Goal: Task Accomplishment & Management: Use online tool/utility

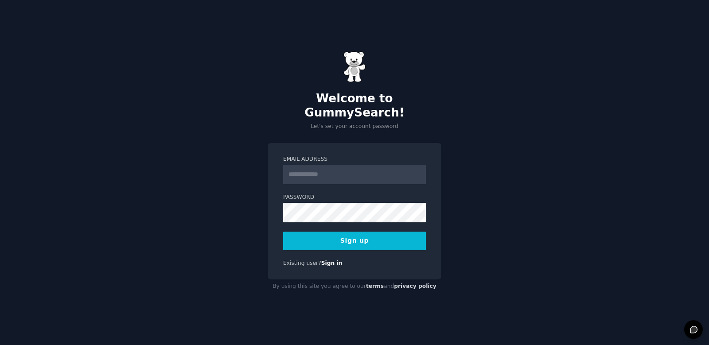
click at [372, 176] on input "Email Address" at bounding box center [354, 175] width 143 height 20
click at [332, 171] on input "Email Address" at bounding box center [354, 175] width 143 height 20
type input "**********"
click at [347, 233] on button "Sign up" at bounding box center [354, 241] width 143 height 19
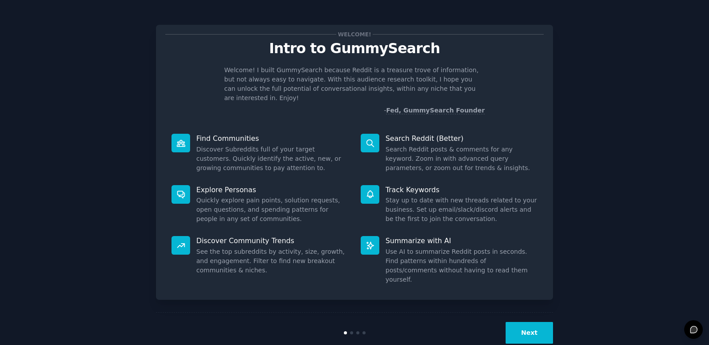
click at [663, 108] on div "Welcome! Intro to GummySearch Welcome! I built GummySearch because Reddit is a …" at bounding box center [354, 182] width 684 height 341
click at [534, 322] on button "Next" at bounding box center [529, 333] width 47 height 22
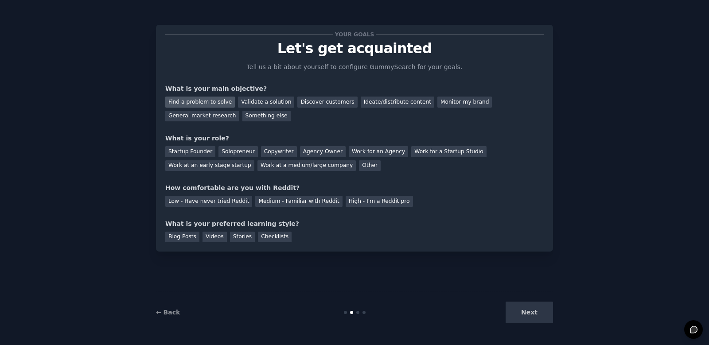
click at [198, 98] on div "Find a problem to solve" at bounding box center [200, 102] width 70 height 11
click at [227, 150] on div "Solopreneur" at bounding box center [237, 151] width 39 height 11
click at [293, 204] on div "Medium - Familiar with Reddit" at bounding box center [298, 201] width 87 height 11
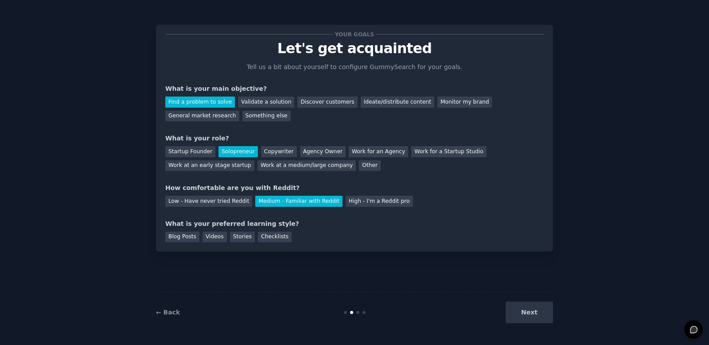
click at [531, 308] on div "Next" at bounding box center [487, 313] width 133 height 22
click at [187, 236] on div "Blog Posts" at bounding box center [182, 237] width 34 height 11
click at [534, 316] on button "Next" at bounding box center [529, 313] width 47 height 22
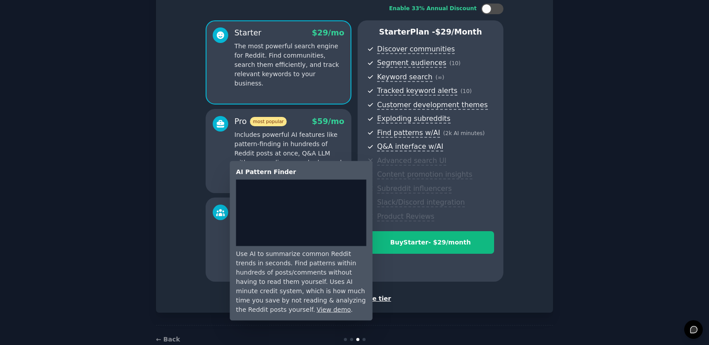
scroll to position [80, 0]
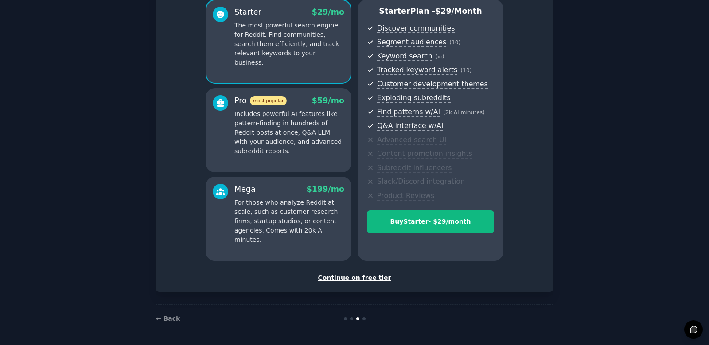
click at [355, 274] on div "Continue on free tier" at bounding box center [354, 277] width 378 height 9
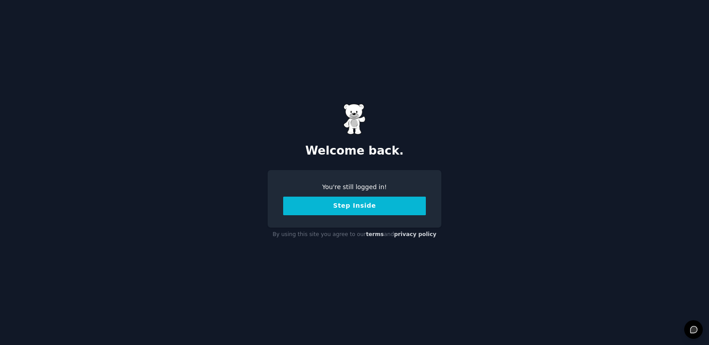
click at [340, 205] on button "Step Inside" at bounding box center [354, 206] width 143 height 19
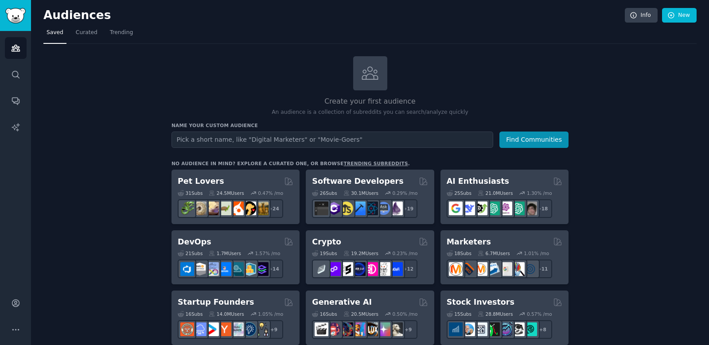
click at [81, 13] on h2 "Audiences" at bounding box center [333, 15] width 581 height 14
click at [11, 18] on img "Sidebar" at bounding box center [15, 16] width 20 height 16
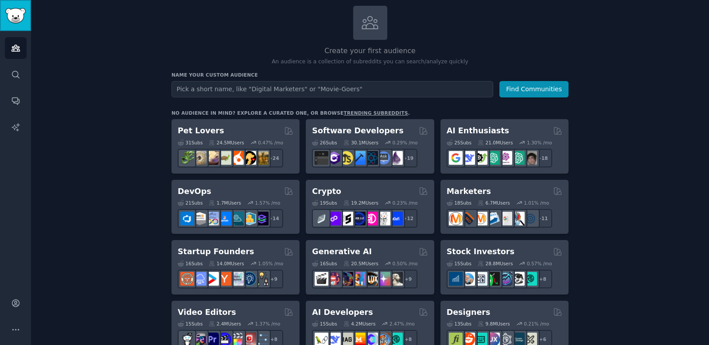
scroll to position [177, 0]
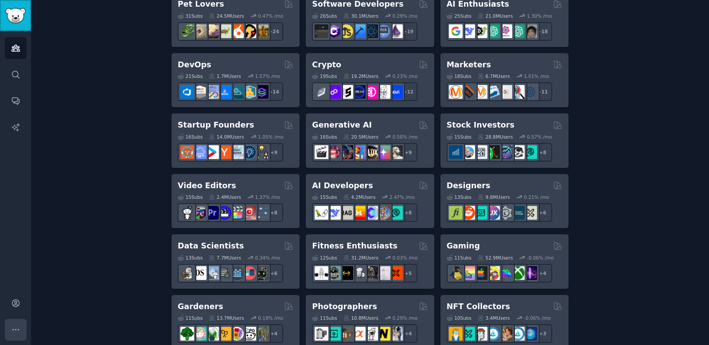
click at [11, 328] on icon "Sidebar" at bounding box center [15, 329] width 9 height 9
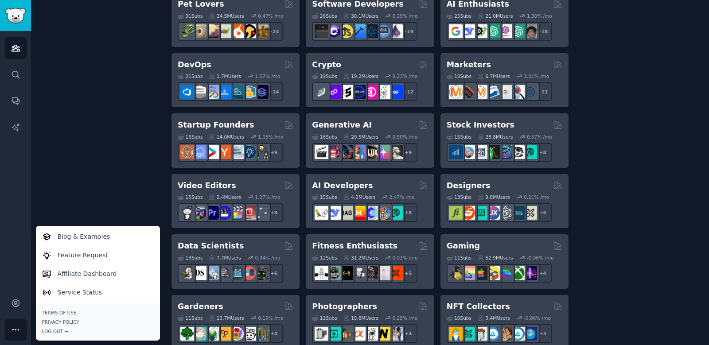
click at [11, 328] on icon "Sidebar" at bounding box center [15, 329] width 9 height 9
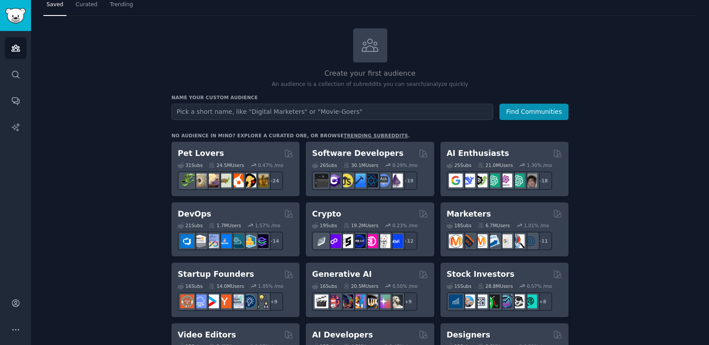
scroll to position [0, 0]
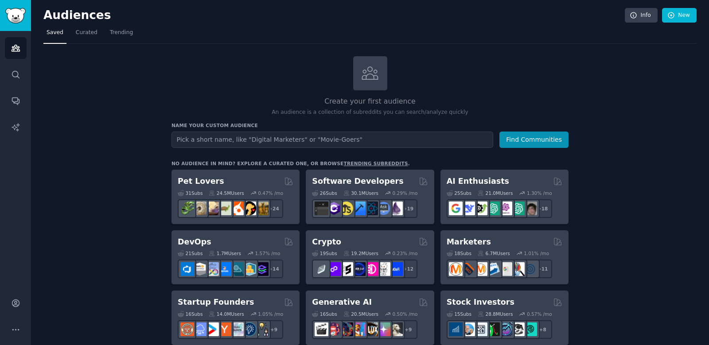
click at [640, 23] on div "Audiences Info New" at bounding box center [369, 17] width 653 height 18
click at [637, 15] on link "Info" at bounding box center [641, 15] width 33 height 15
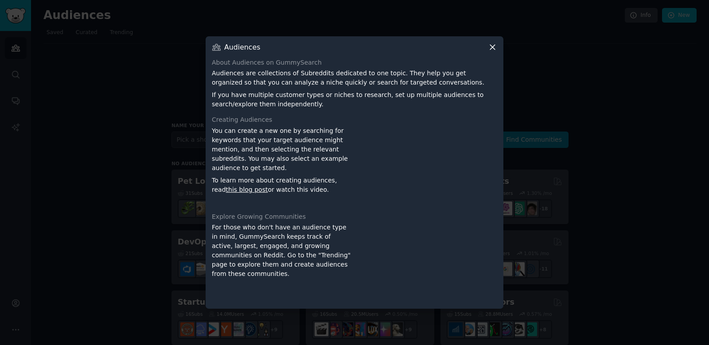
click at [343, 24] on div at bounding box center [354, 172] width 709 height 345
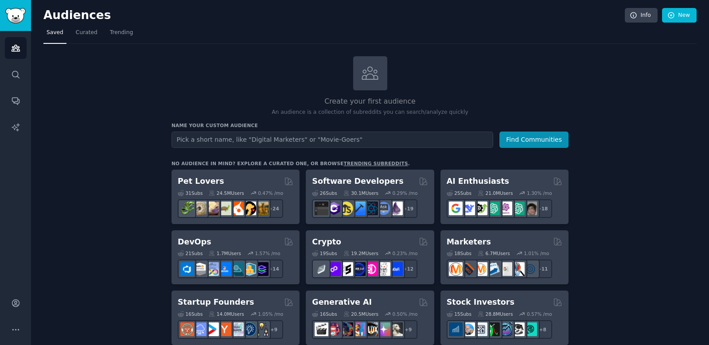
click at [81, 17] on h2 "Audiences" at bounding box center [333, 15] width 581 height 14
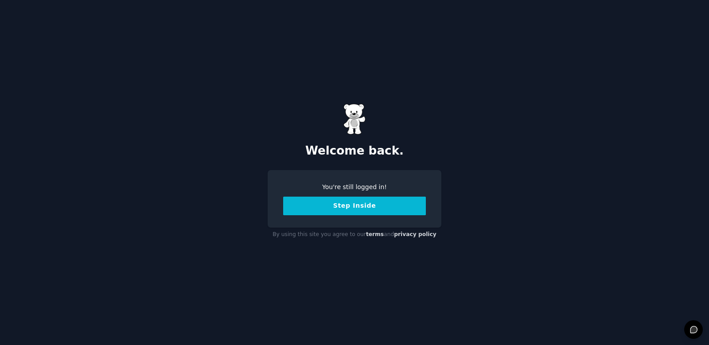
click at [362, 207] on button "Step Inside" at bounding box center [354, 206] width 143 height 19
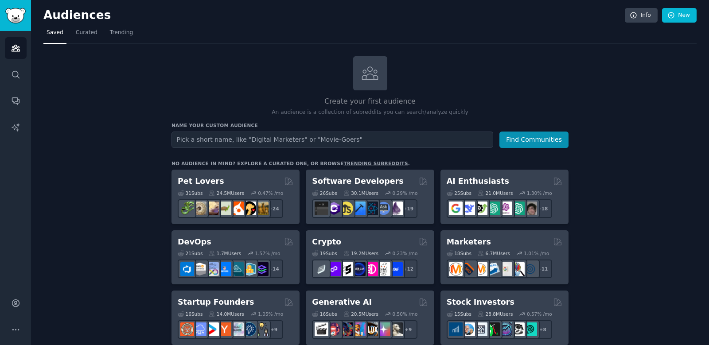
click at [83, 19] on h2 "Audiences" at bounding box center [333, 15] width 581 height 14
click at [82, 17] on h2 "Audiences" at bounding box center [333, 15] width 581 height 14
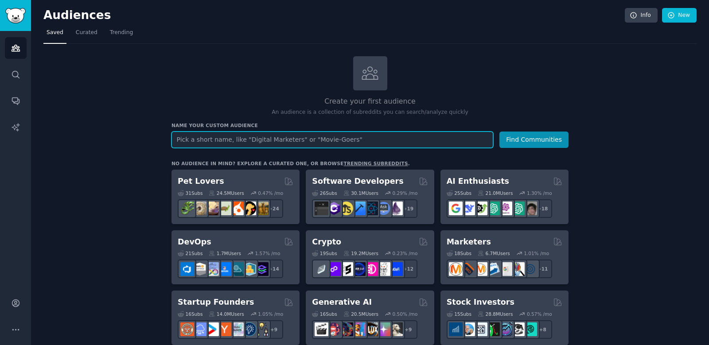
click at [203, 143] on input "text" at bounding box center [333, 140] width 322 height 16
type input "P"
type input "r/ProgressiveHQ"
click at [499, 132] on button "Find Communities" at bounding box center [533, 140] width 69 height 16
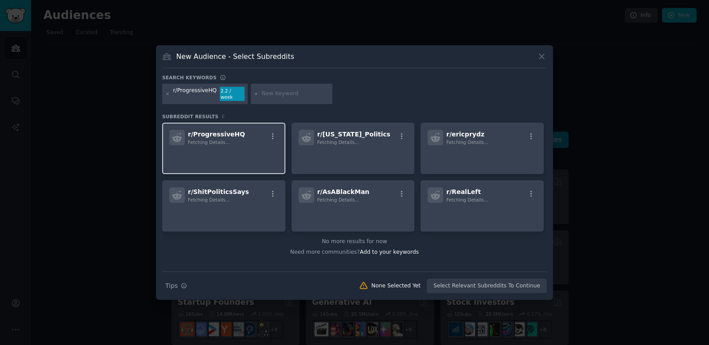
click at [215, 131] on span "r/ ProgressiveHQ" at bounding box center [216, 134] width 57 height 7
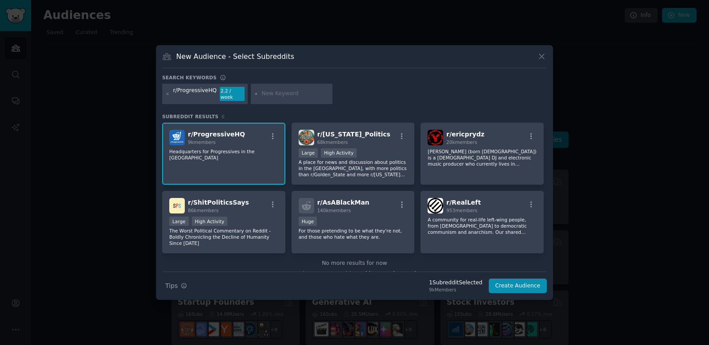
click at [215, 131] on span "r/ ProgressiveHQ" at bounding box center [216, 134] width 57 height 7
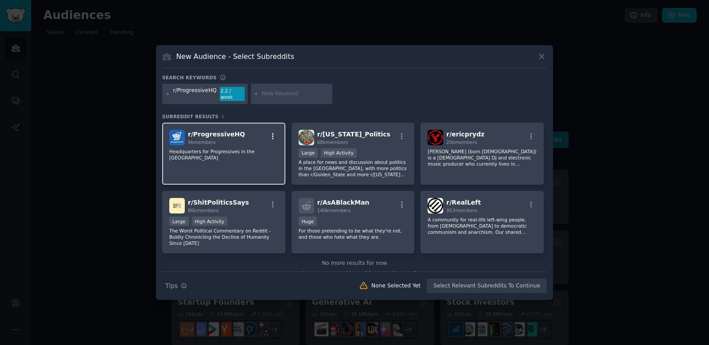
click at [274, 133] on icon "button" at bounding box center [273, 137] width 8 height 8
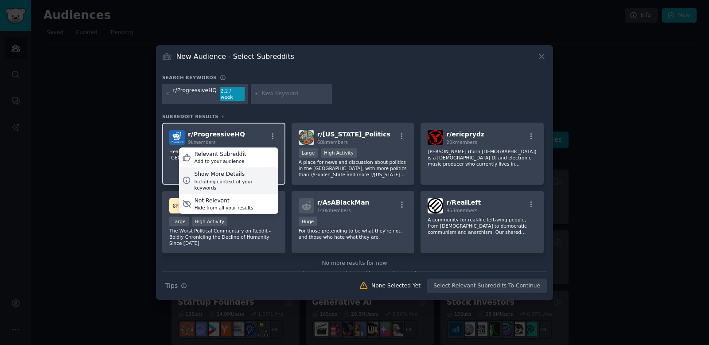
drag, startPoint x: 274, startPoint y: 129, endPoint x: 247, endPoint y: 164, distance: 44.2
click at [267, 143] on div "Relevant Subreddit Add to your audience Show More Details Including context of …" at bounding box center [272, 138] width 11 height 11
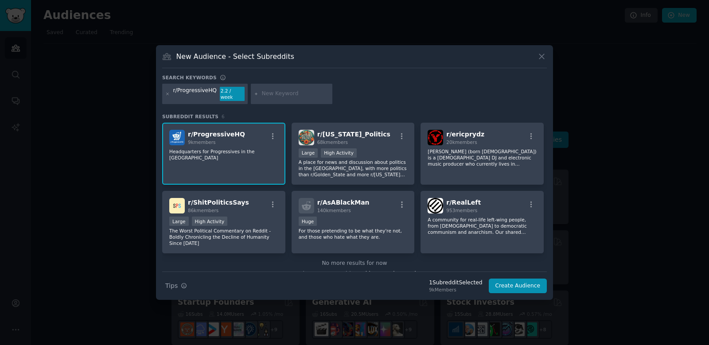
click at [239, 173] on div "r/ ProgressiveHQ 9k members Headquarters for Progressives in the United States" at bounding box center [223, 154] width 123 height 62
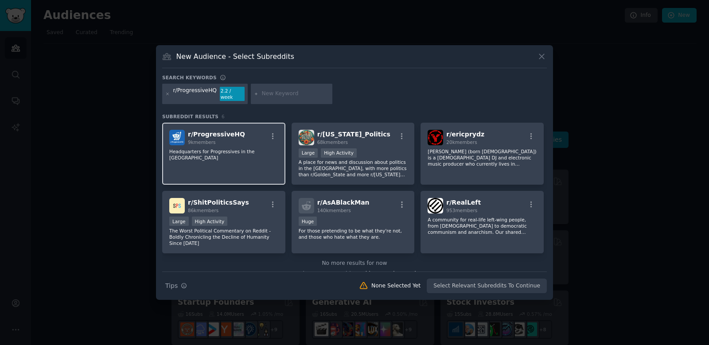
click at [245, 157] on div "r/ ProgressiveHQ 9k members Headquarters for Progressives in the United States" at bounding box center [223, 154] width 123 height 62
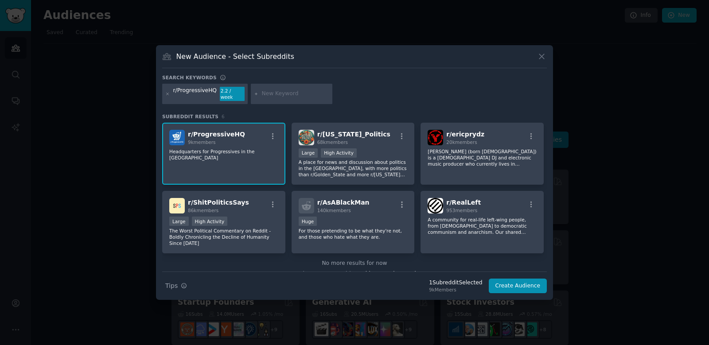
click at [273, 130] on div "r/ ProgressiveHQ 9k members" at bounding box center [223, 138] width 109 height 16
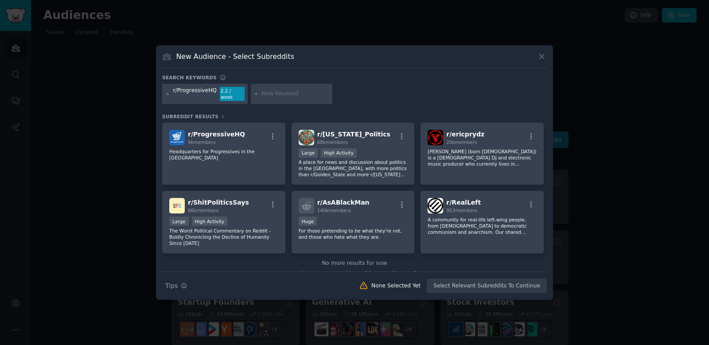
click at [273, 130] on div "r/ ProgressiveHQ 9k members" at bounding box center [223, 138] width 109 height 16
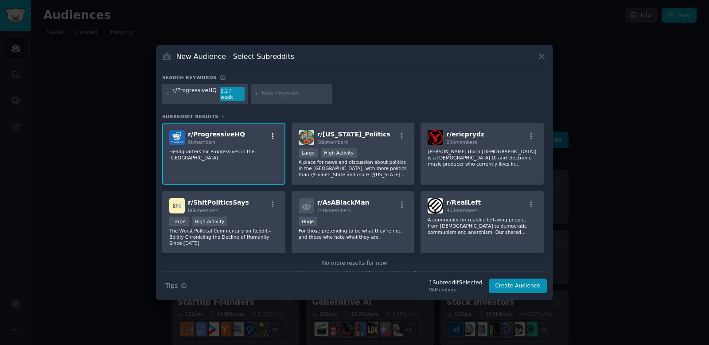
click at [273, 133] on icon "button" at bounding box center [273, 137] width 8 height 8
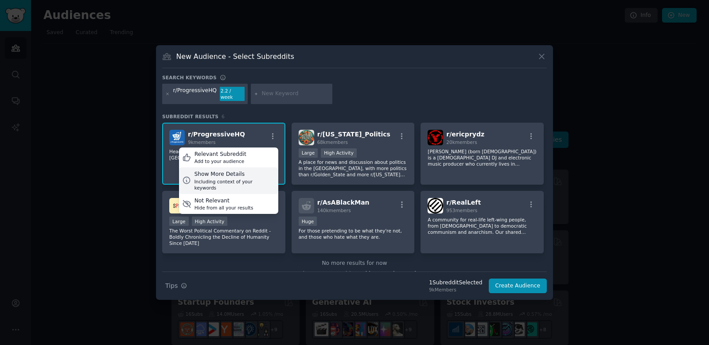
click at [246, 179] on div "Including context of your keywords" at bounding box center [234, 185] width 81 height 12
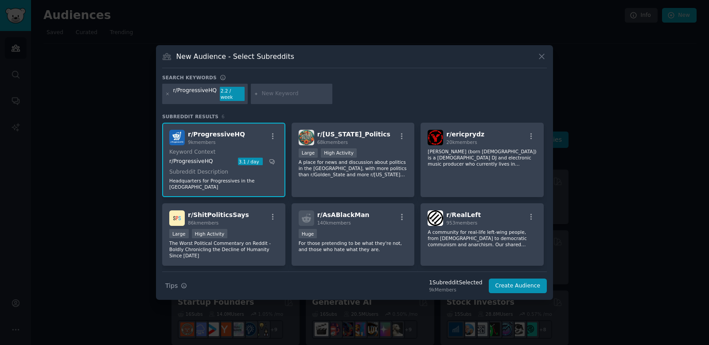
click at [249, 161] on div "3.1 / day" at bounding box center [250, 162] width 25 height 8
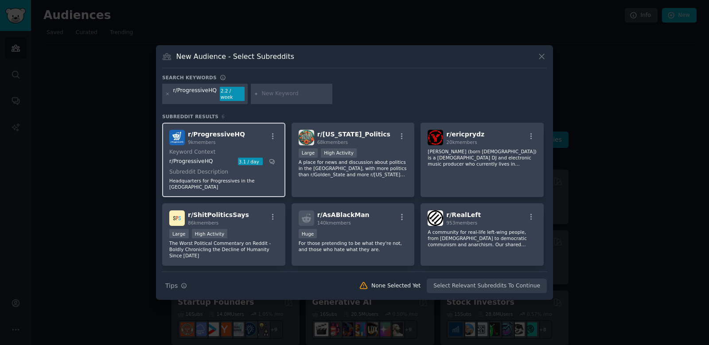
click at [249, 161] on div "3.1 / day" at bounding box center [250, 162] width 25 height 8
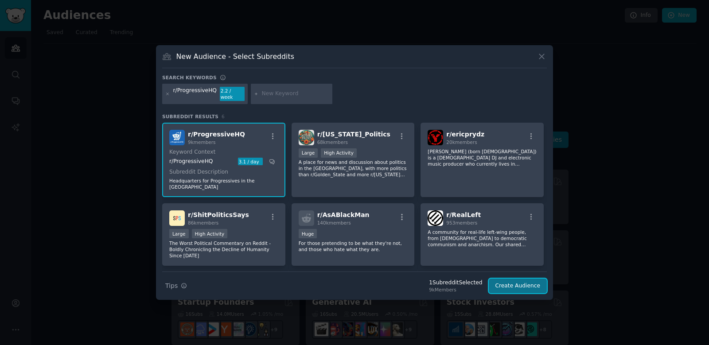
click at [527, 284] on button "Create Audience" at bounding box center [518, 286] width 59 height 15
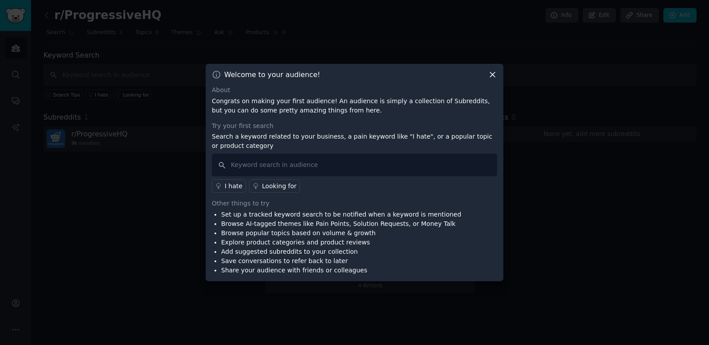
click at [488, 73] on div "Welcome to your audience!" at bounding box center [354, 74] width 285 height 9
click at [496, 80] on div "Welcome to your audience! About Congrats on making your first audience! An audi…" at bounding box center [355, 173] width 298 height 218
click at [495, 78] on icon at bounding box center [492, 74] width 9 height 9
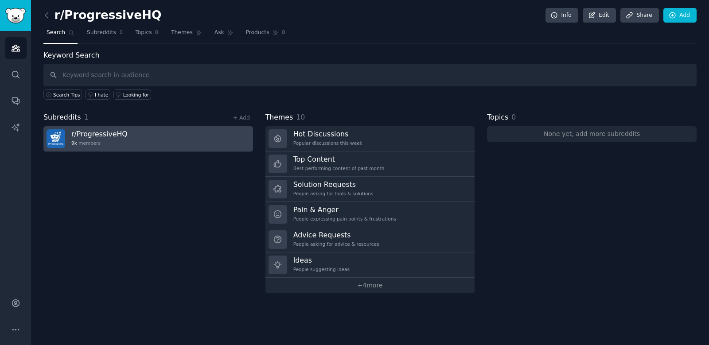
click at [181, 137] on link "r/ ProgressiveHQ 9k members" at bounding box center [148, 138] width 210 height 25
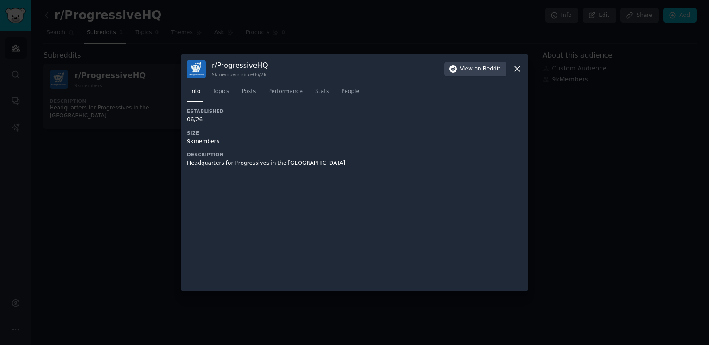
click at [168, 166] on div at bounding box center [354, 172] width 709 height 345
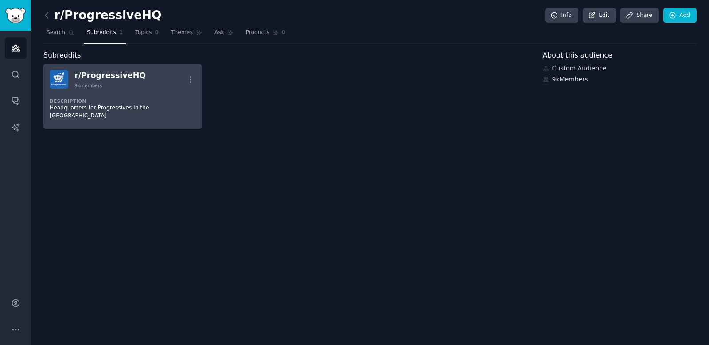
click at [153, 91] on div "Description Headquarters for Progressives in the United States" at bounding box center [123, 106] width 146 height 34
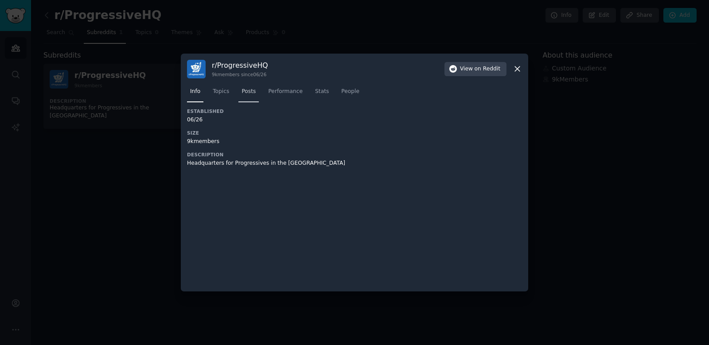
click at [251, 92] on span "Posts" at bounding box center [249, 92] width 14 height 8
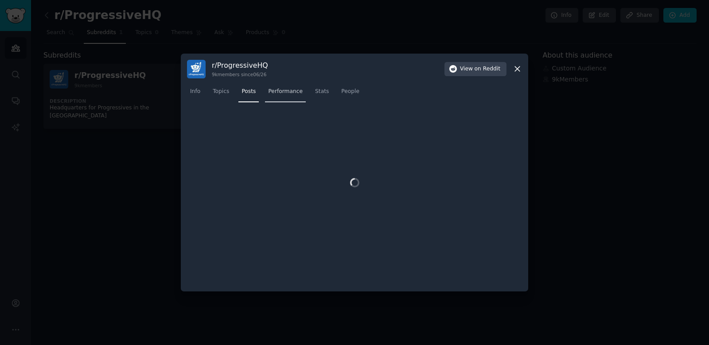
click at [282, 90] on span "Performance" at bounding box center [285, 92] width 35 height 8
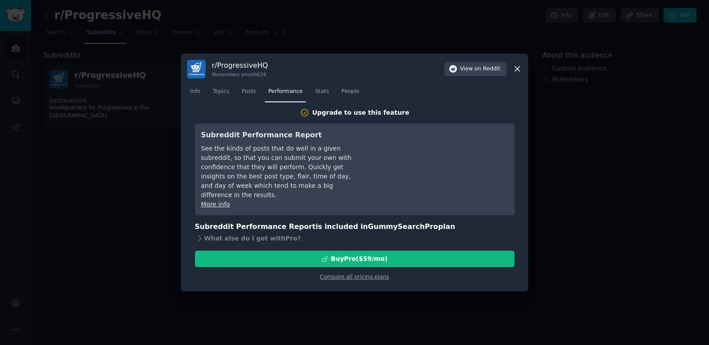
click at [282, 90] on span "Performance" at bounding box center [285, 92] width 35 height 8
click at [312, 90] on link "Stats" at bounding box center [322, 94] width 20 height 18
